Goal: Information Seeking & Learning: Compare options

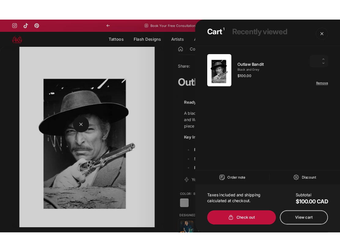
scroll to position [141, 0]
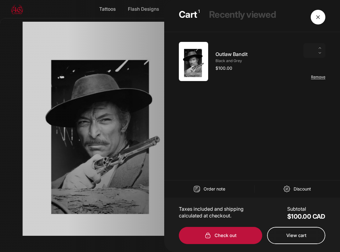
click at [319, 14] on span "Close" at bounding box center [318, 16] width 22 height 29
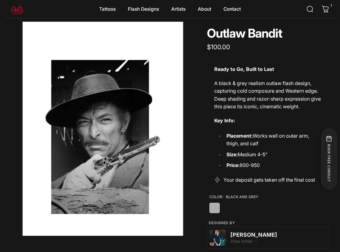
scroll to position [0, 0]
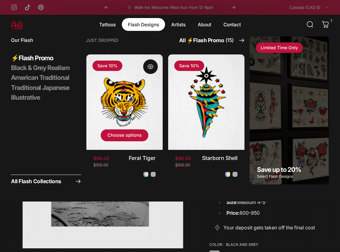
click at [153, 173] on link "Black and Grey" at bounding box center [153, 174] width 5 height 5
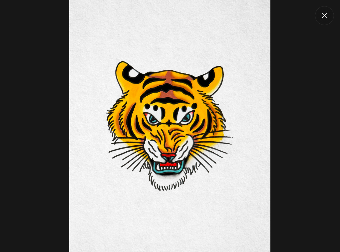
click at [328, 15] on button "Close" at bounding box center [324, 15] width 19 height 19
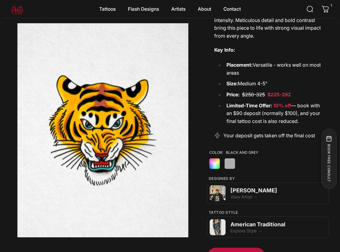
scroll to position [132, 0]
click at [218, 162] on label "Colour Colour" at bounding box center [214, 163] width 10 height 10
click at [230, 164] on label "Black and Grey Black and Grey" at bounding box center [230, 163] width 10 height 10
click at [217, 164] on label "Colour Colour" at bounding box center [215, 163] width 10 height 10
click at [230, 164] on label "Black and Grey Black and Grey" at bounding box center [230, 163] width 10 height 10
